Goal: Task Accomplishment & Management: Use online tool/utility

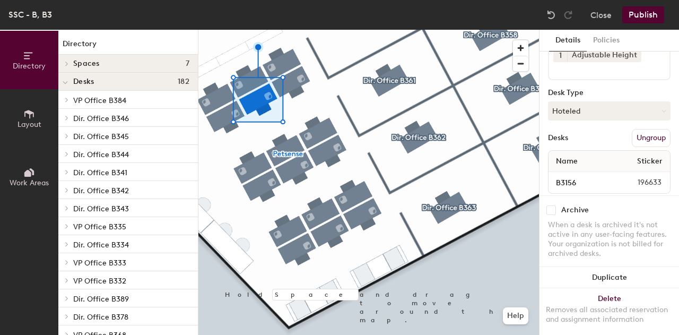
scroll to position [100, 0]
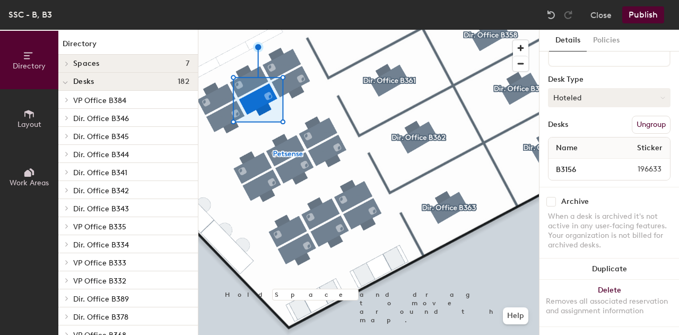
click at [579, 88] on button "Hoteled" at bounding box center [609, 97] width 123 height 19
click at [576, 124] on div "Assigned" at bounding box center [602, 131] width 106 height 16
click at [642, 13] on button "Publish" at bounding box center [643, 14] width 42 height 17
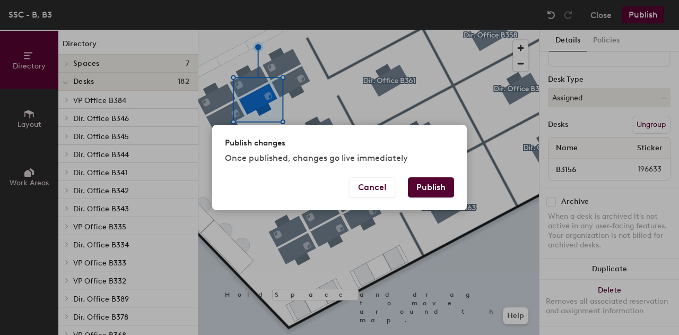
click at [439, 183] on button "Publish" at bounding box center [431, 187] width 46 height 20
